Goal: Navigation & Orientation: Find specific page/section

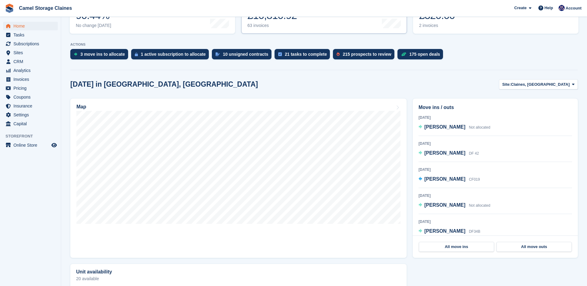
scroll to position [103, 0]
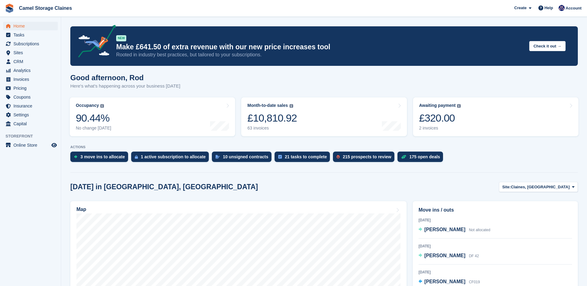
scroll to position [103, 0]
